Goal: Task Accomplishment & Management: Use online tool/utility

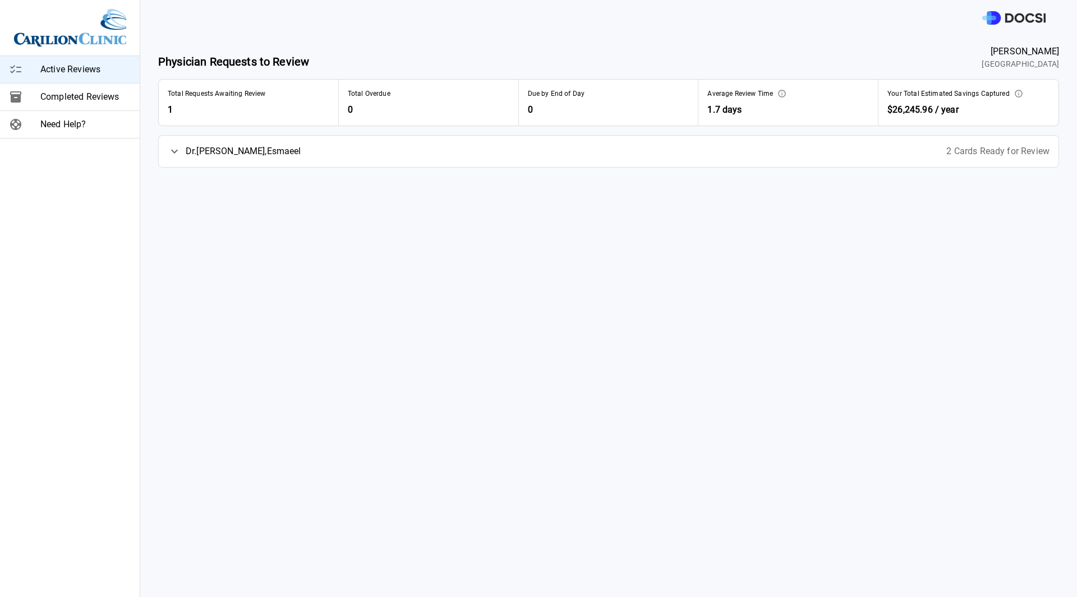
click at [204, 151] on span "[PERSON_NAME]" at bounding box center [244, 151] width 116 height 13
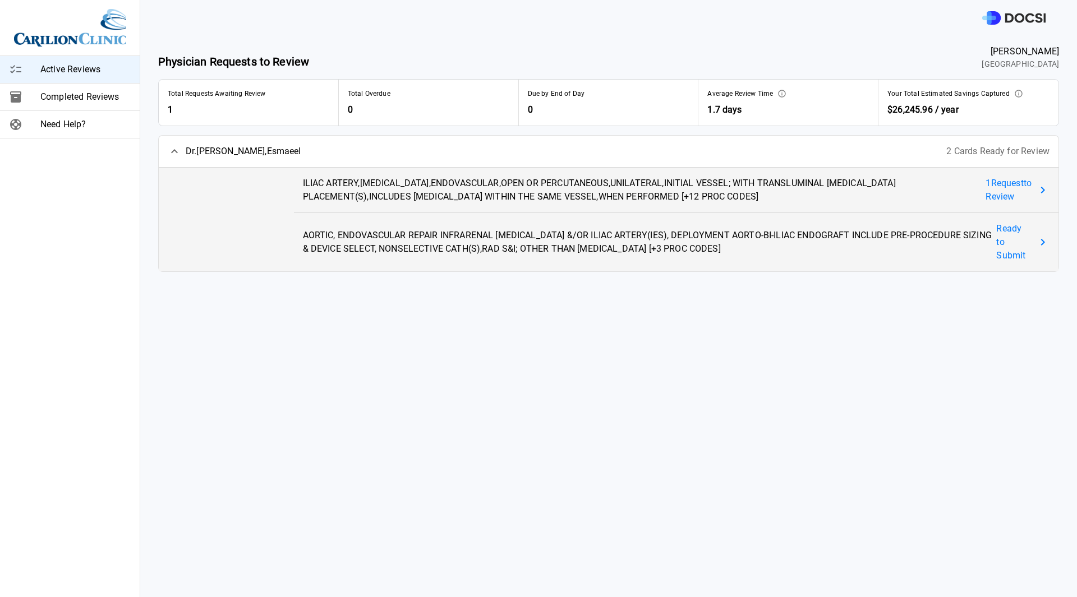
click at [996, 187] on span "1 Request to Review" at bounding box center [1008, 190] width 46 height 27
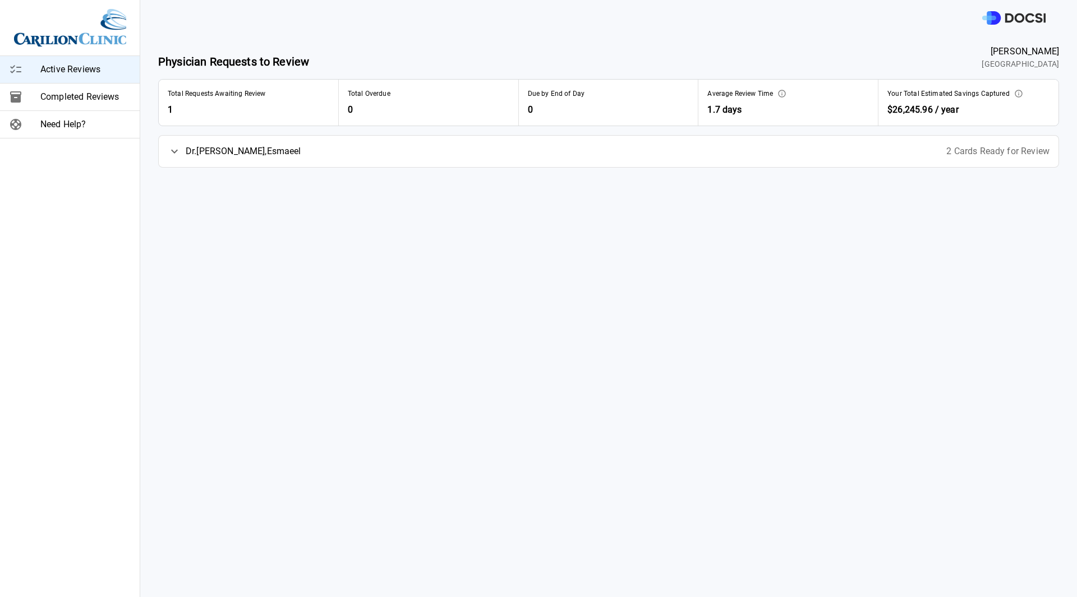
click at [960, 151] on span "2 Cards Ready for Review" at bounding box center [997, 151] width 103 height 13
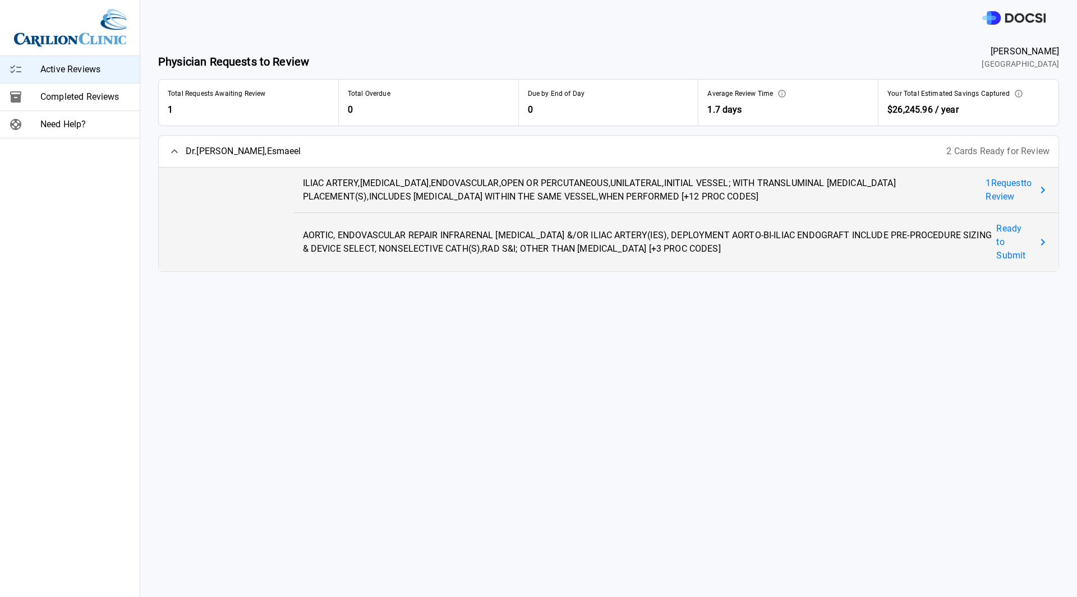
click at [997, 189] on span "1 Request to Review" at bounding box center [1008, 190] width 46 height 27
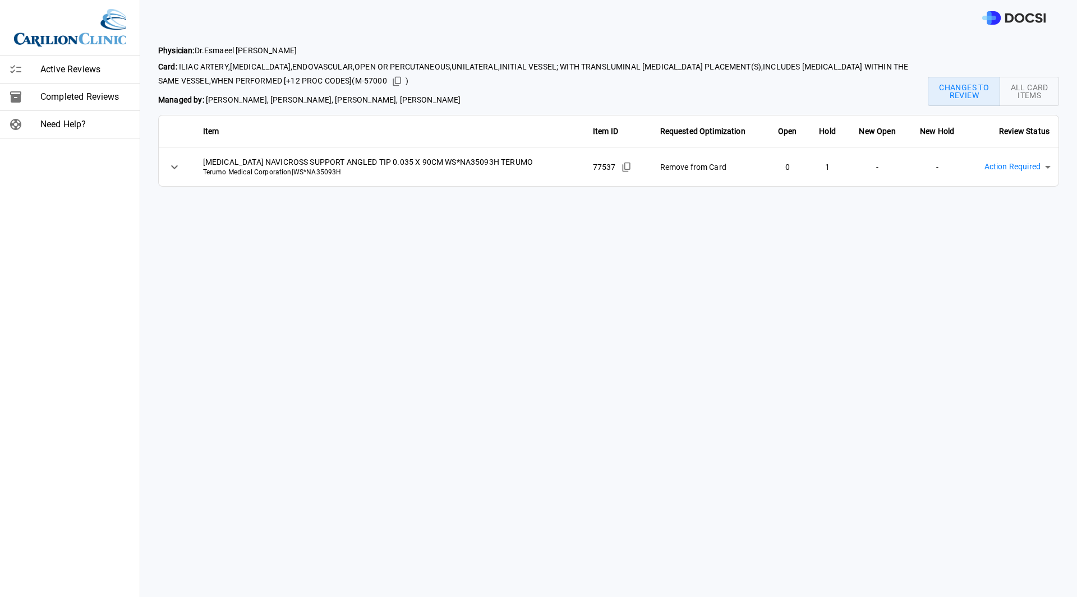
click at [1017, 166] on body "Active Reviews Completed Reviews Need Help? Physician: [PERSON_NAME] Card: ILIA…" at bounding box center [538, 298] width 1077 height 597
click at [1012, 260] on li "Approved & Implemented" at bounding box center [1006, 258] width 119 height 20
type input "**********"
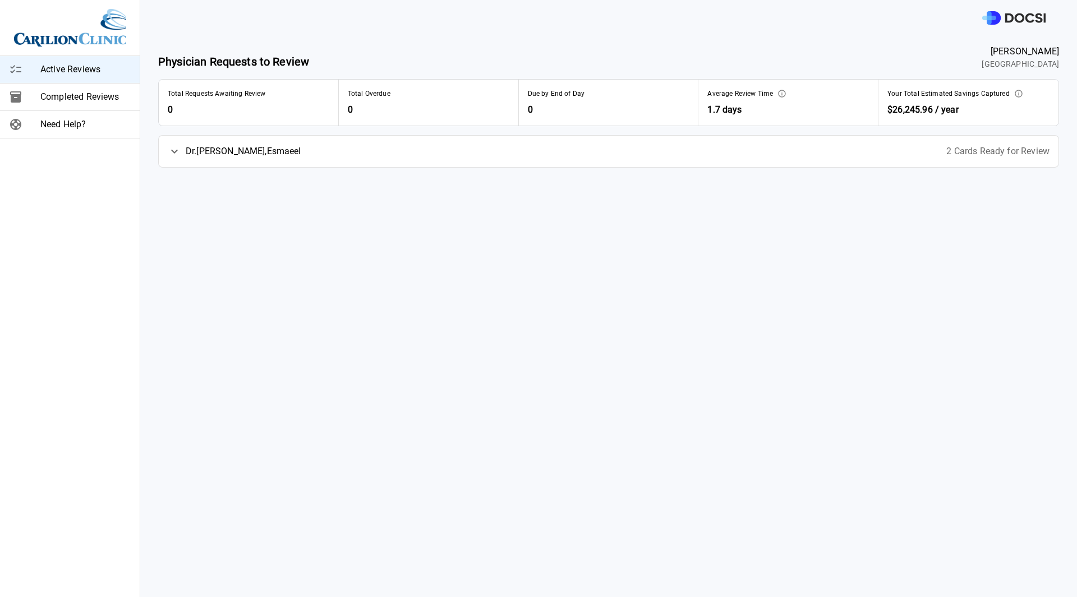
click at [952, 151] on span "2 Cards Ready for Review" at bounding box center [997, 151] width 103 height 13
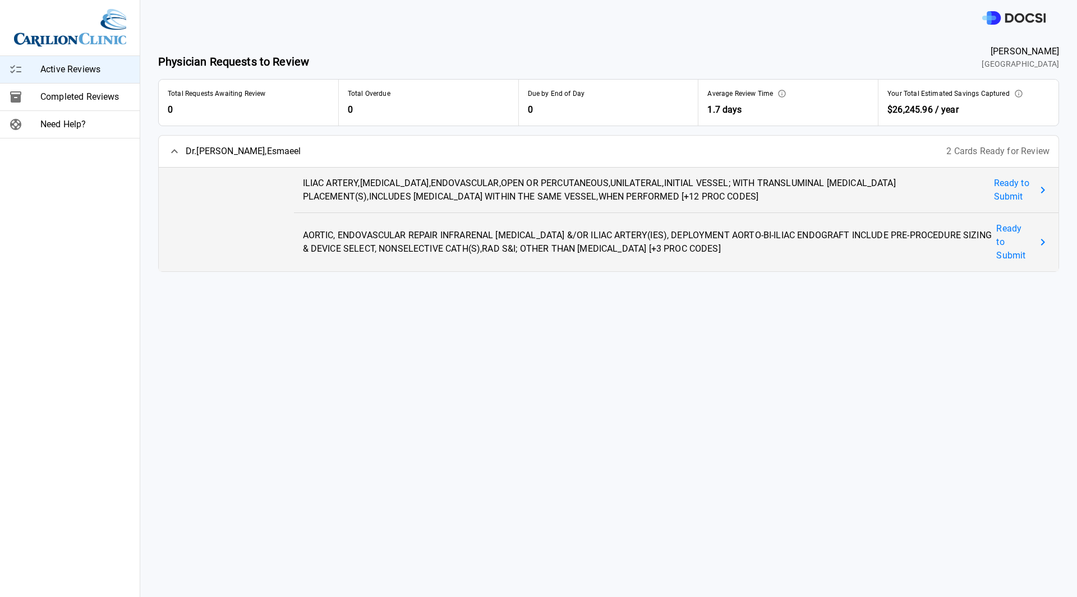
click at [994, 186] on span "Ready to Submit" at bounding box center [1013, 190] width 38 height 27
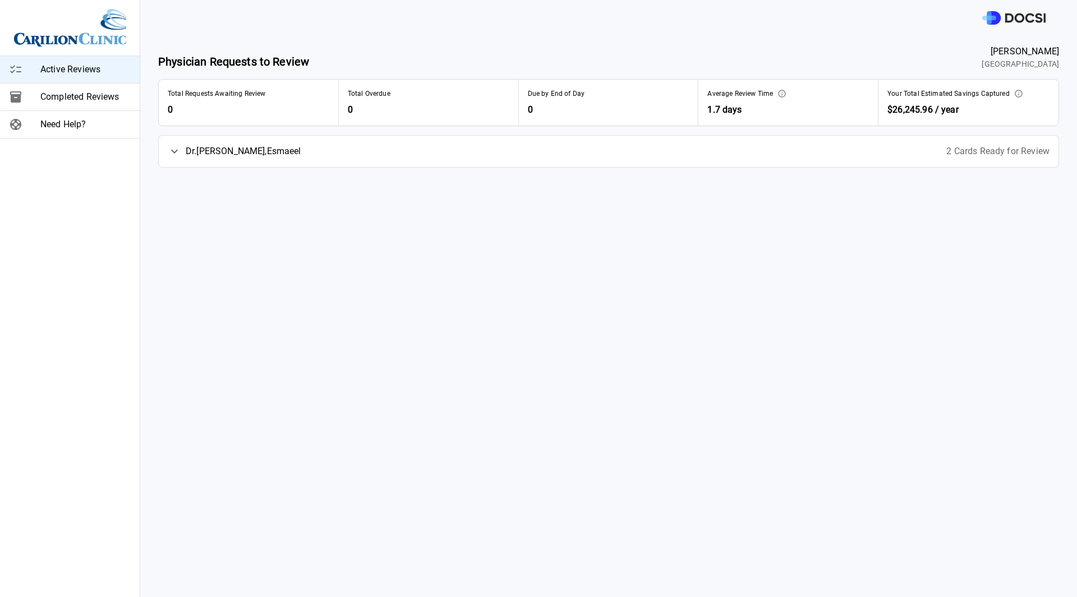
click at [969, 152] on span "2 Cards Ready for Review" at bounding box center [997, 151] width 103 height 13
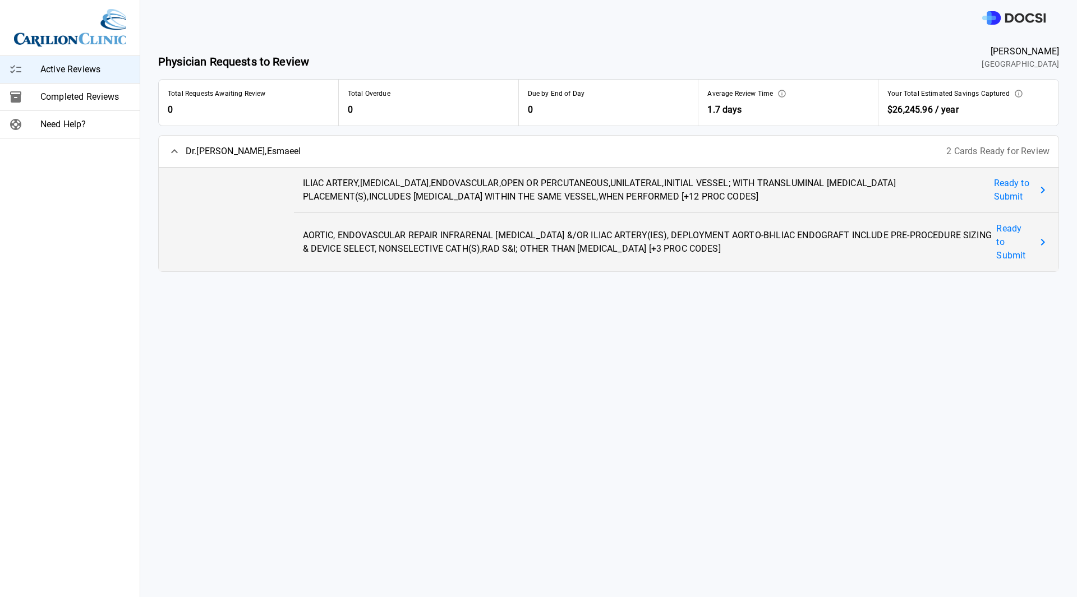
click at [1002, 237] on span "Ready to Submit" at bounding box center [1013, 242] width 35 height 40
